Goal: Task Accomplishment & Management: Use online tool/utility

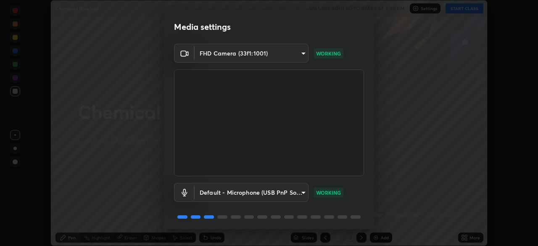
scroll to position [30, 0]
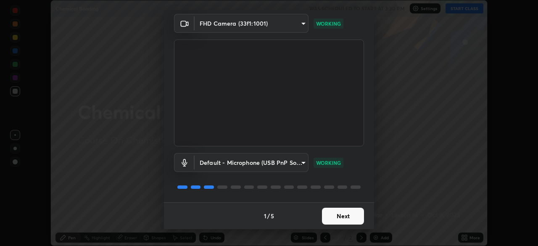
click at [343, 216] on button "Next" at bounding box center [343, 216] width 42 height 17
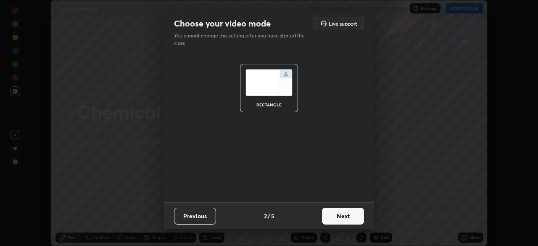
scroll to position [0, 0]
click at [345, 218] on button "Next" at bounding box center [343, 216] width 42 height 17
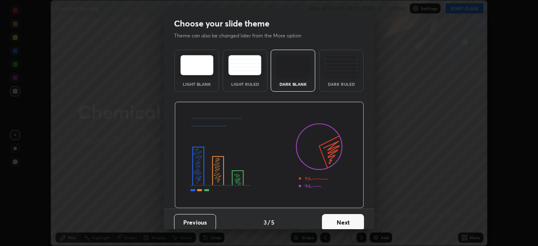
click at [347, 216] on button "Next" at bounding box center [343, 222] width 42 height 17
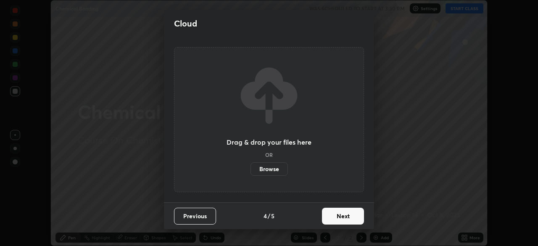
click at [350, 218] on button "Next" at bounding box center [343, 216] width 42 height 17
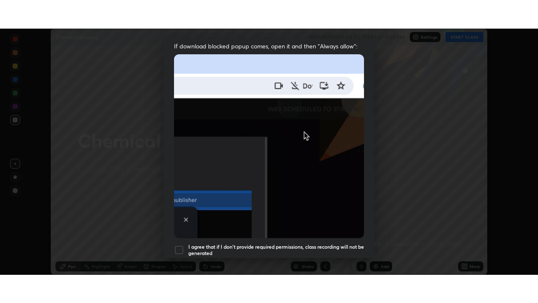
scroll to position [201, 0]
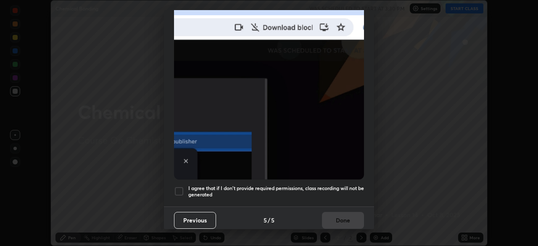
click at [179, 190] on div at bounding box center [179, 191] width 10 height 10
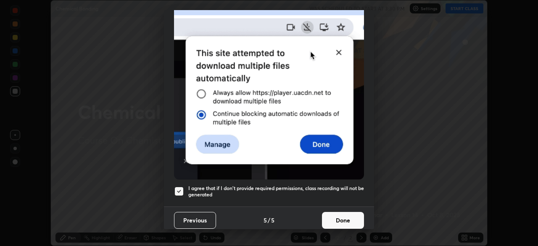
click at [343, 213] on button "Done" at bounding box center [343, 220] width 42 height 17
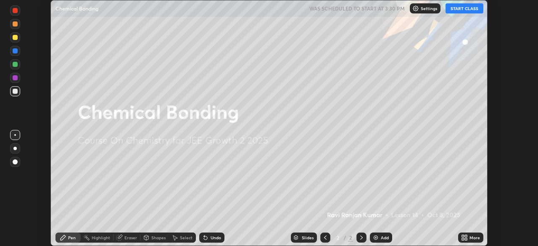
click at [458, 11] on button "START CLASS" at bounding box center [464, 8] width 38 height 10
click at [463, 237] on icon at bounding box center [464, 237] width 7 height 7
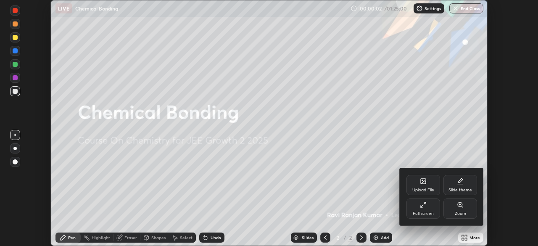
click at [434, 210] on div "Full screen" at bounding box center [423, 208] width 34 height 20
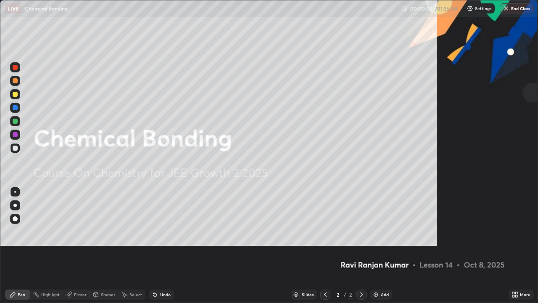
scroll to position [303, 538]
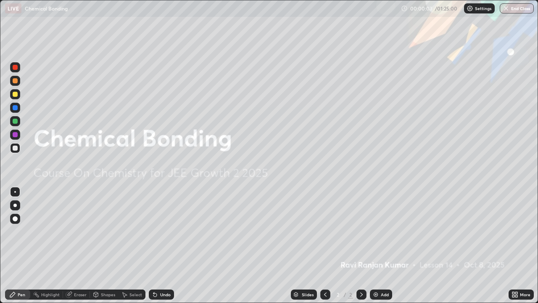
click at [375, 245] on img at bounding box center [375, 294] width 7 height 7
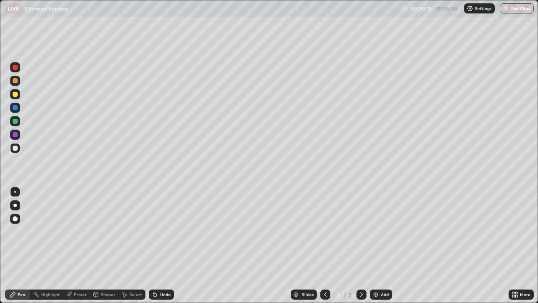
click at [161, 245] on div "Undo" at bounding box center [165, 294] width 11 height 4
click at [163, 245] on div "Undo" at bounding box center [165, 294] width 11 height 4
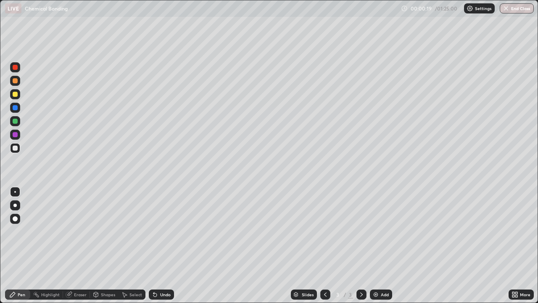
click at [163, 245] on div "Undo" at bounding box center [165, 294] width 11 height 4
click at [161, 245] on div "Undo" at bounding box center [161, 294] width 25 height 10
click at [159, 245] on div "Undo" at bounding box center [161, 294] width 25 height 10
click at [16, 95] on div at bounding box center [15, 94] width 5 height 5
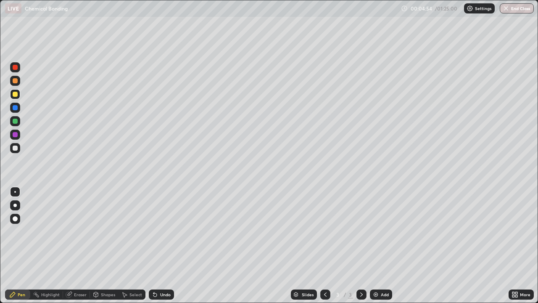
click at [168, 245] on div "Undo" at bounding box center [165, 294] width 11 height 4
click at [79, 245] on div "Eraser" at bounding box center [80, 294] width 13 height 4
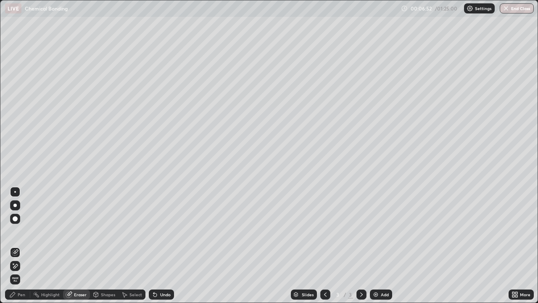
click at [19, 245] on div "Pen" at bounding box center [22, 294] width 8 height 4
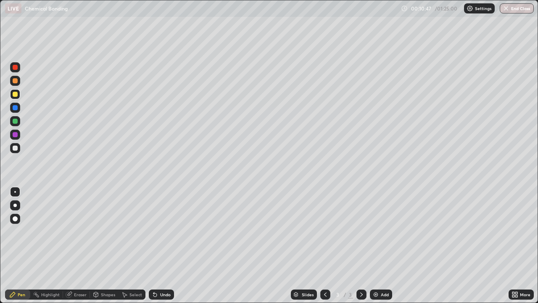
click at [381, 245] on div "Add" at bounding box center [385, 294] width 8 height 4
click at [16, 148] on div at bounding box center [15, 147] width 5 height 5
click at [15, 97] on div at bounding box center [15, 94] width 10 height 10
click at [165, 245] on div "Undo" at bounding box center [161, 294] width 25 height 10
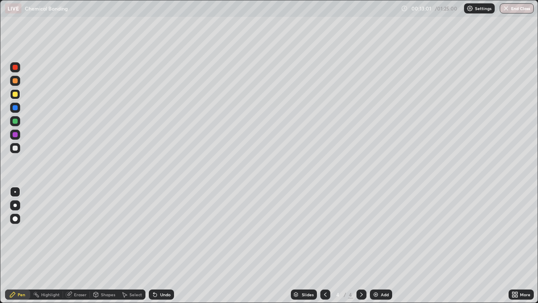
click at [167, 245] on div "Undo" at bounding box center [165, 294] width 11 height 4
click at [161, 245] on div "Undo" at bounding box center [161, 294] width 25 height 10
click at [164, 245] on div "Undo" at bounding box center [165, 294] width 11 height 4
click at [17, 148] on div at bounding box center [15, 147] width 5 height 5
click at [164, 245] on div "Undo" at bounding box center [165, 294] width 11 height 4
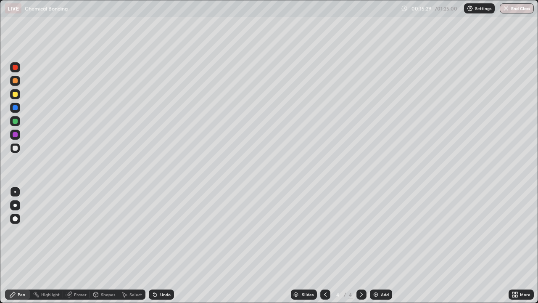
click at [163, 245] on div "Undo" at bounding box center [165, 294] width 11 height 4
click at [379, 245] on div "Add" at bounding box center [381, 294] width 22 height 10
click at [16, 96] on div at bounding box center [15, 94] width 5 height 5
click at [15, 82] on div at bounding box center [15, 80] width 5 height 5
click at [167, 245] on div "Undo" at bounding box center [165, 294] width 11 height 4
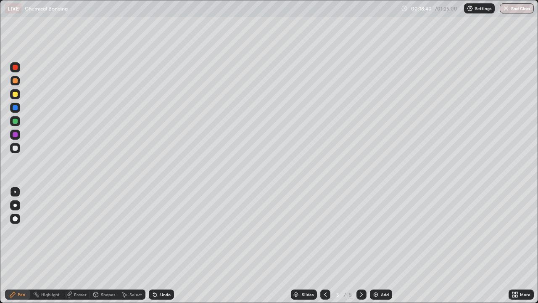
click at [167, 245] on div "Undo" at bounding box center [165, 294] width 11 height 4
click at [162, 245] on div "Undo" at bounding box center [165, 294] width 11 height 4
click at [161, 245] on div "Undo" at bounding box center [165, 294] width 11 height 4
click at [164, 245] on div "Undo" at bounding box center [165, 294] width 11 height 4
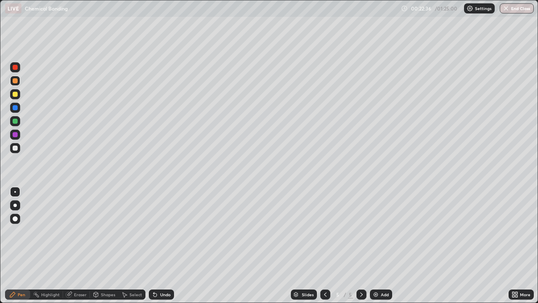
click at [163, 245] on div "Undo" at bounding box center [161, 294] width 25 height 10
click at [165, 245] on div "Undo" at bounding box center [161, 294] width 25 height 10
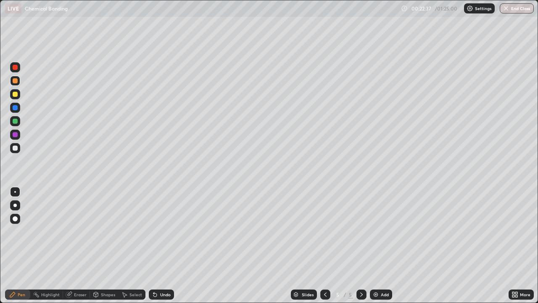
click at [167, 245] on div "Undo" at bounding box center [161, 294] width 25 height 10
click at [169, 245] on div "Undo" at bounding box center [161, 294] width 25 height 10
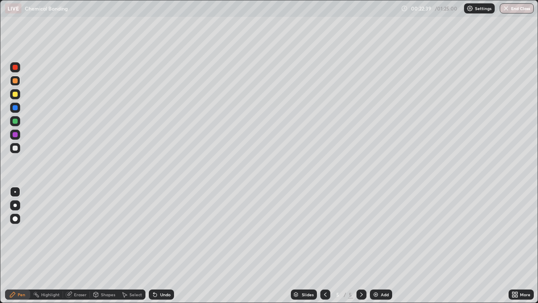
click at [166, 245] on div "Undo" at bounding box center [165, 294] width 11 height 4
click at [16, 148] on div at bounding box center [15, 147] width 5 height 5
click at [17, 120] on div at bounding box center [15, 120] width 5 height 5
click at [378, 245] on img at bounding box center [375, 294] width 7 height 7
click at [16, 96] on div at bounding box center [15, 94] width 5 height 5
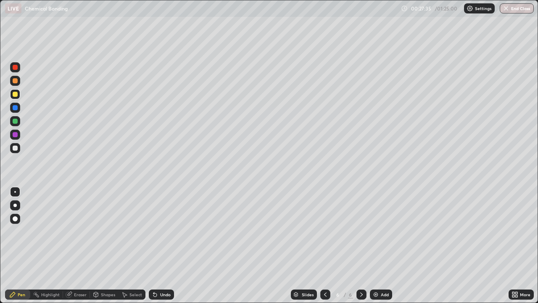
click at [166, 245] on div "Undo" at bounding box center [161, 294] width 25 height 10
click at [163, 245] on div "Undo" at bounding box center [165, 294] width 11 height 4
click at [15, 149] on div at bounding box center [15, 147] width 5 height 5
click at [164, 245] on div "Undo" at bounding box center [165, 294] width 11 height 4
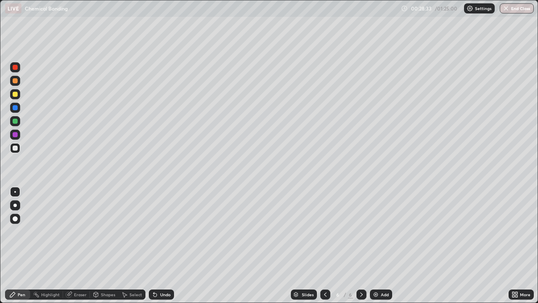
click at [81, 245] on div "Eraser" at bounding box center [80, 294] width 13 height 4
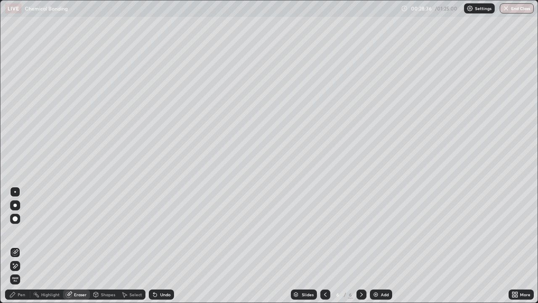
click at [23, 245] on div "Pen" at bounding box center [22, 294] width 8 height 4
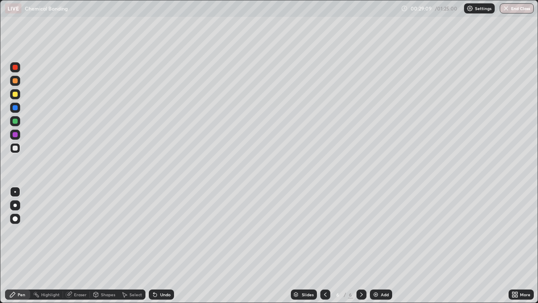
click at [15, 82] on div at bounding box center [15, 80] width 5 height 5
click at [14, 121] on div at bounding box center [15, 120] width 5 height 5
click at [20, 120] on div at bounding box center [15, 121] width 10 height 10
click at [163, 245] on div "Undo" at bounding box center [165, 294] width 11 height 4
click at [164, 245] on div "Undo" at bounding box center [165, 294] width 11 height 4
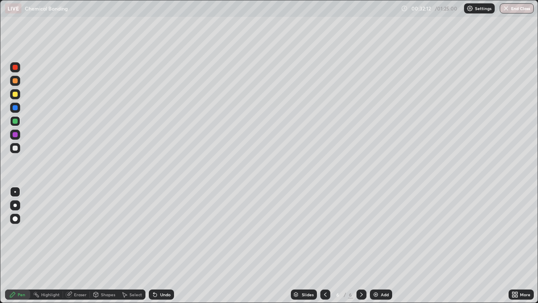
click at [16, 148] on div at bounding box center [15, 147] width 5 height 5
click at [373, 245] on img at bounding box center [375, 294] width 7 height 7
click at [13, 96] on div at bounding box center [15, 94] width 5 height 5
click at [16, 148] on div at bounding box center [15, 147] width 5 height 5
click at [154, 245] on icon at bounding box center [154, 294] width 3 height 3
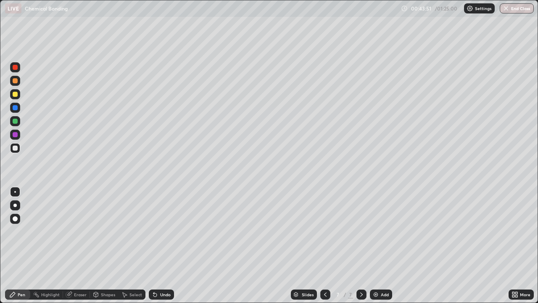
click at [160, 245] on div "Undo" at bounding box center [165, 294] width 11 height 4
click at [374, 245] on img at bounding box center [375, 294] width 7 height 7
click at [14, 95] on div at bounding box center [15, 94] width 5 height 5
click at [164, 245] on div "Undo" at bounding box center [165, 294] width 11 height 4
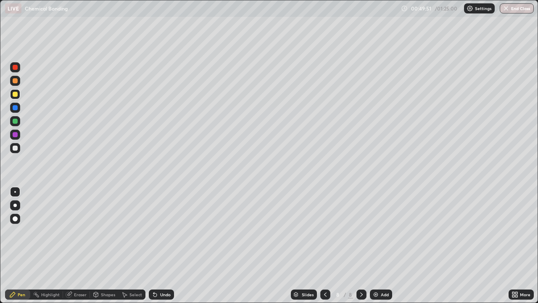
click at [17, 148] on div at bounding box center [15, 147] width 5 height 5
click at [376, 245] on img at bounding box center [375, 294] width 7 height 7
click at [16, 96] on div at bounding box center [15, 94] width 5 height 5
click at [13, 150] on div at bounding box center [15, 148] width 10 height 10
click at [16, 122] on div at bounding box center [15, 120] width 5 height 5
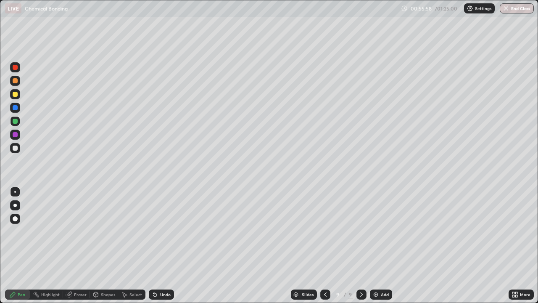
click at [161, 245] on div "Undo" at bounding box center [165, 294] width 11 height 4
click at [168, 245] on div "Undo" at bounding box center [161, 294] width 25 height 10
click at [166, 245] on div "Undo" at bounding box center [165, 294] width 11 height 4
click at [171, 245] on div "Undo" at bounding box center [161, 294] width 25 height 10
click at [378, 245] on img at bounding box center [375, 294] width 7 height 7
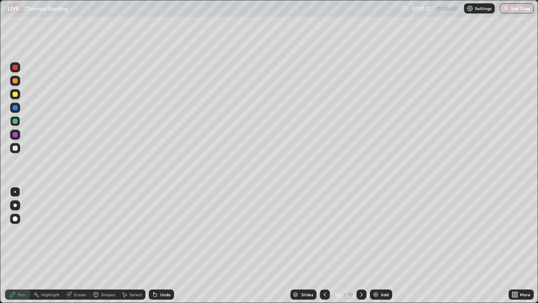
click at [14, 150] on div at bounding box center [15, 147] width 5 height 5
click at [16, 122] on div at bounding box center [15, 120] width 5 height 5
click at [15, 93] on div at bounding box center [15, 94] width 5 height 5
click at [80, 245] on div "Eraser" at bounding box center [80, 294] width 13 height 4
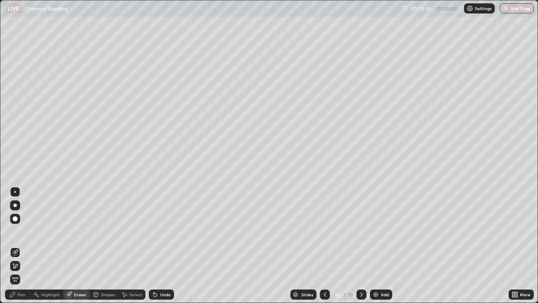
click at [19, 245] on div "Pen" at bounding box center [22, 294] width 8 height 4
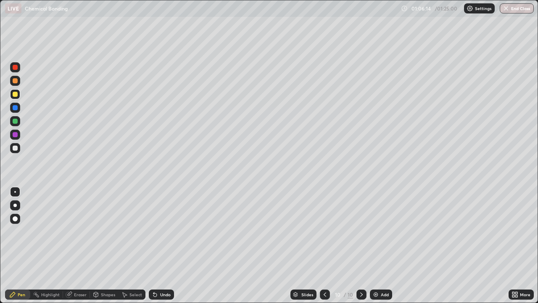
click at [17, 148] on div at bounding box center [15, 147] width 5 height 5
click at [16, 120] on div at bounding box center [15, 120] width 5 height 5
click at [16, 148] on div at bounding box center [15, 147] width 5 height 5
click at [17, 121] on div at bounding box center [15, 120] width 5 height 5
click at [164, 245] on div "Undo" at bounding box center [165, 294] width 11 height 4
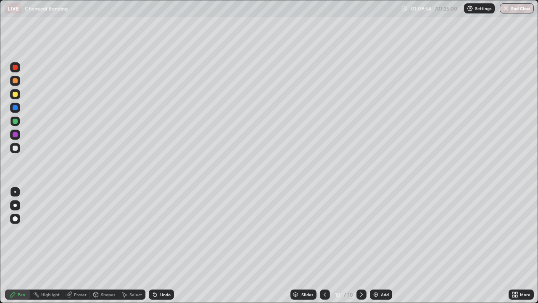
click at [16, 96] on div at bounding box center [15, 94] width 5 height 5
click at [376, 245] on img at bounding box center [375, 294] width 7 height 7
click at [166, 245] on div "Undo" at bounding box center [165, 294] width 11 height 4
click at [14, 148] on div at bounding box center [15, 147] width 5 height 5
click at [16, 121] on div at bounding box center [15, 120] width 5 height 5
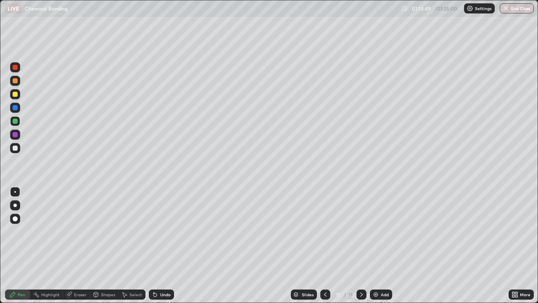
click at [16, 108] on div at bounding box center [15, 107] width 5 height 5
click at [15, 135] on div at bounding box center [15, 134] width 5 height 5
click at [21, 134] on div at bounding box center [14, 134] width 13 height 13
click at [14, 121] on div at bounding box center [15, 120] width 5 height 5
click at [381, 245] on div "Add" at bounding box center [385, 294] width 8 height 4
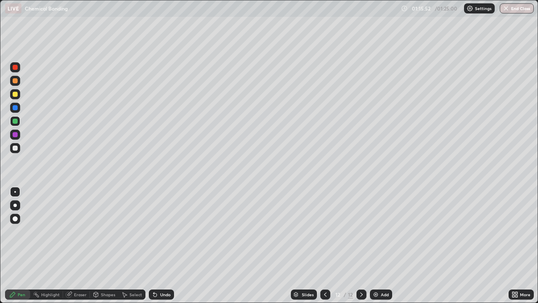
click at [17, 95] on div at bounding box center [15, 94] width 5 height 5
click at [165, 245] on div "Undo" at bounding box center [165, 294] width 11 height 4
click at [168, 245] on div "Undo" at bounding box center [165, 294] width 11 height 4
click at [18, 148] on div at bounding box center [15, 148] width 10 height 10
click at [154, 245] on icon at bounding box center [154, 294] width 3 height 3
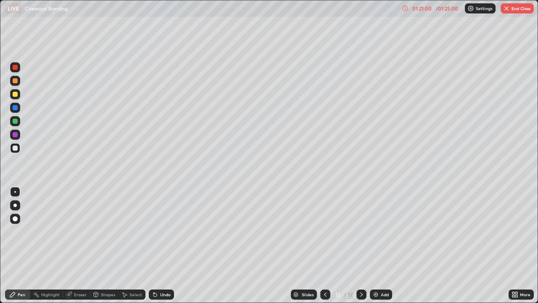
click at [154, 245] on icon at bounding box center [154, 294] width 3 height 3
click at [519, 13] on button "End Class" at bounding box center [516, 8] width 33 height 10
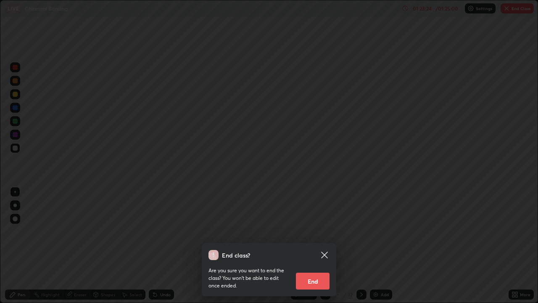
click at [312, 245] on button "End" at bounding box center [313, 280] width 34 height 17
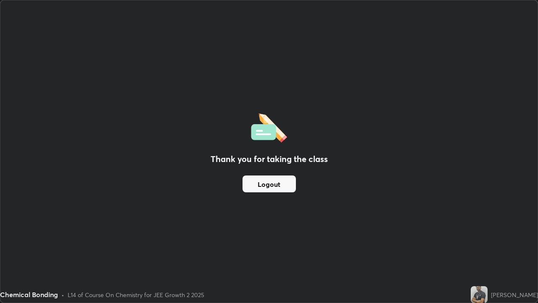
click at [279, 184] on button "Logout" at bounding box center [268, 183] width 53 height 17
